Goal: Check status: Check status

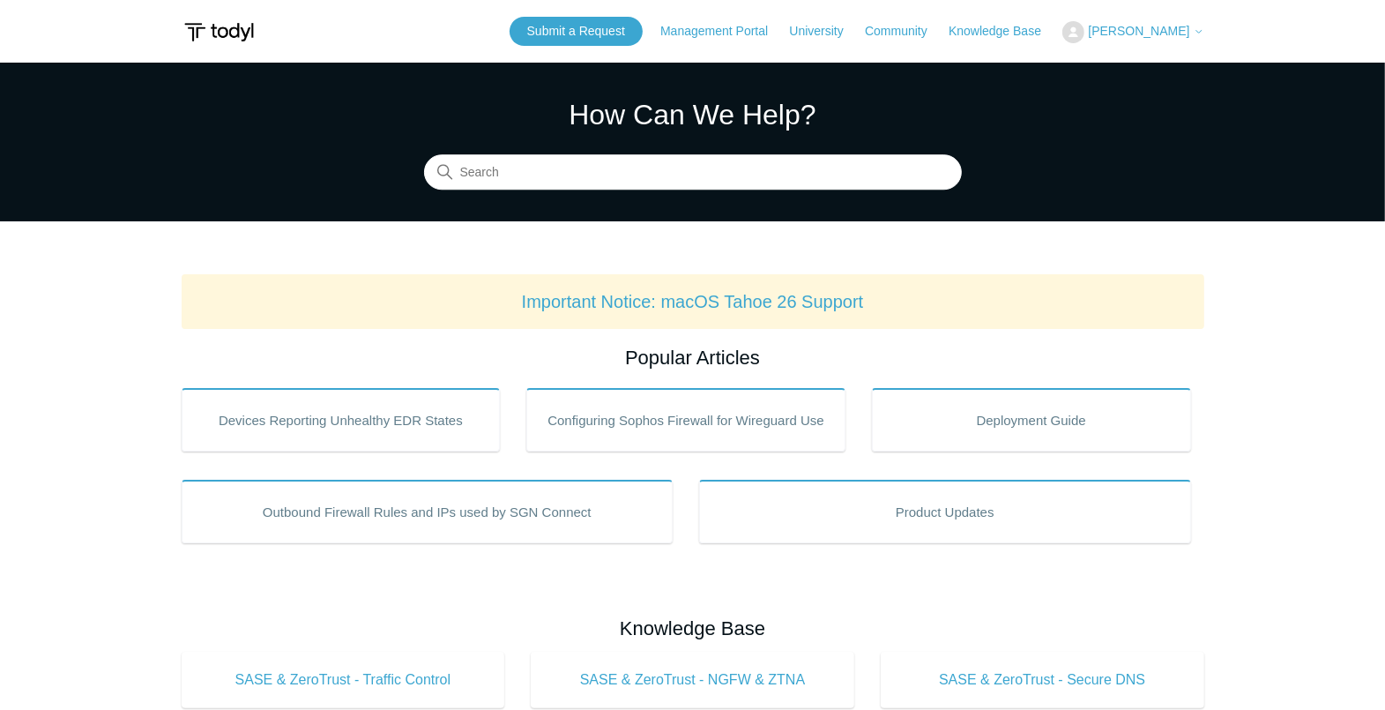
click at [1173, 23] on button "[PERSON_NAME]" at bounding box center [1132, 32] width 141 height 22
click at [1179, 69] on link "My Support Requests" at bounding box center [1149, 69] width 172 height 31
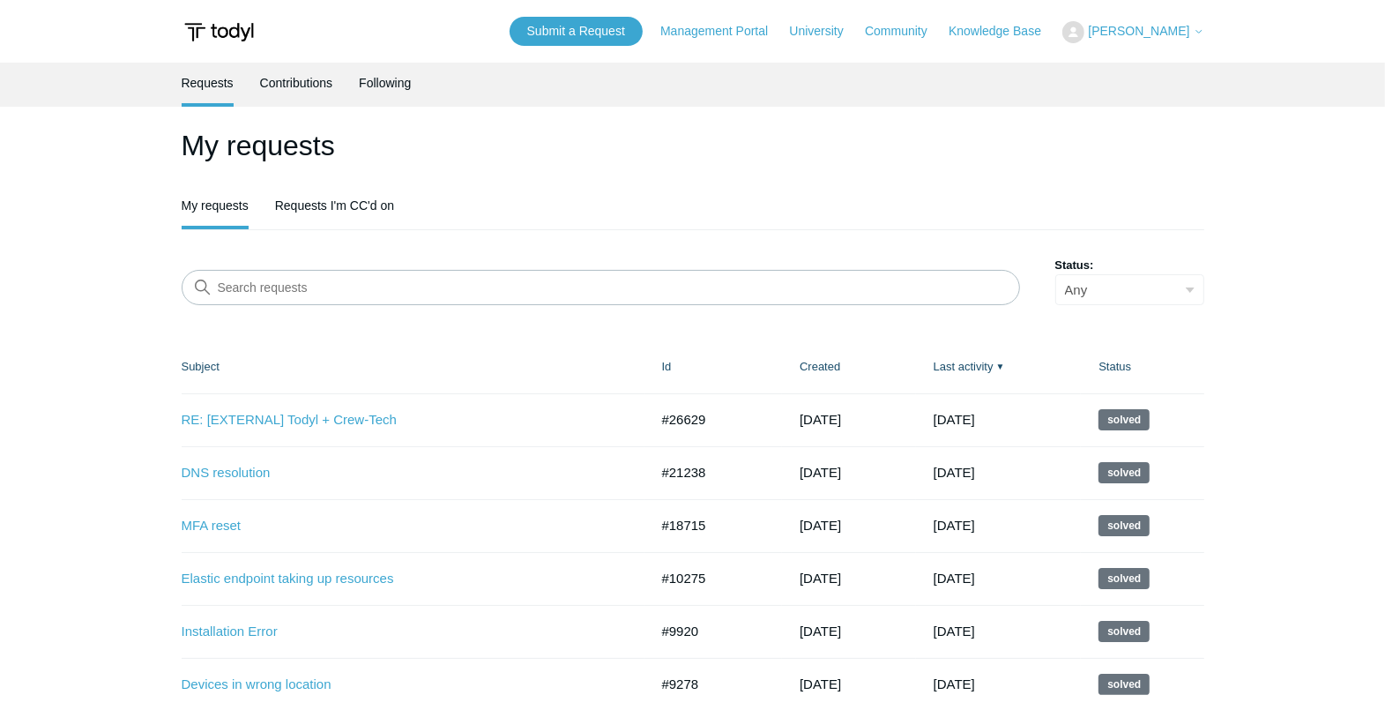
click at [1276, 191] on main "Requests Contributions Following My requests My requests Requests I'm CC'd on S…" at bounding box center [692, 414] width 1385 height 702
